Goal: Browse casually

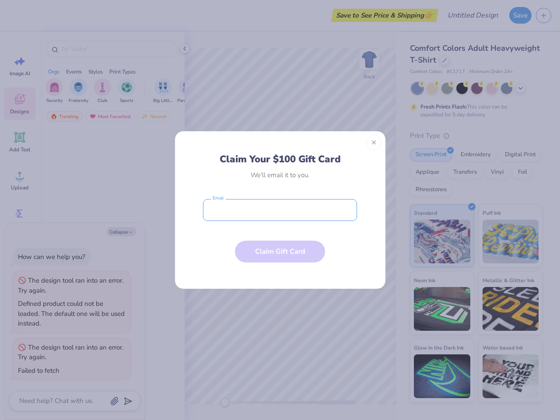
click at [280, 210] on input "email" at bounding box center [280, 210] width 154 height 22
click at [374, 143] on button "Close" at bounding box center [374, 142] width 15 height 15
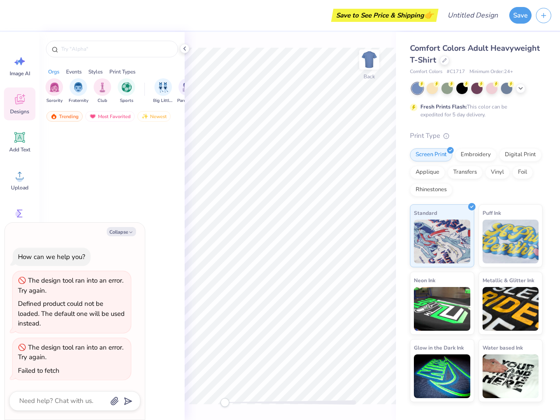
type textarea "x"
